Goal: Find specific page/section: Find specific page/section

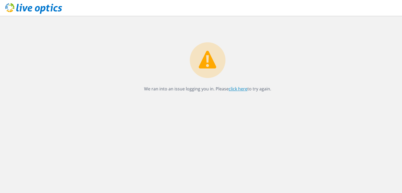
click at [233, 89] on link "click here" at bounding box center [238, 89] width 19 height 6
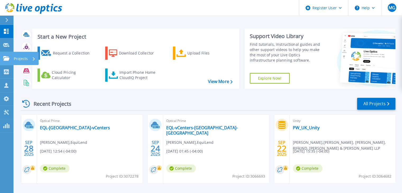
click at [7, 56] on icon at bounding box center [6, 58] width 6 height 4
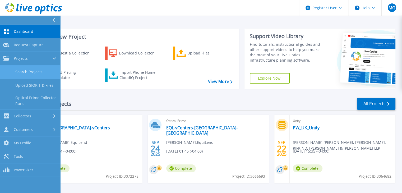
click at [19, 68] on link "Search Projects" at bounding box center [30, 71] width 60 height 13
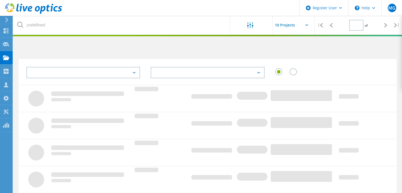
type input "1"
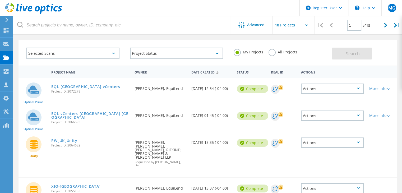
scroll to position [26, 0]
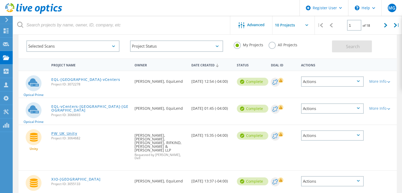
click at [71, 132] on link "PW_UK_Unity" at bounding box center [64, 134] width 26 height 4
